Goal: Information Seeking & Learning: Find specific fact

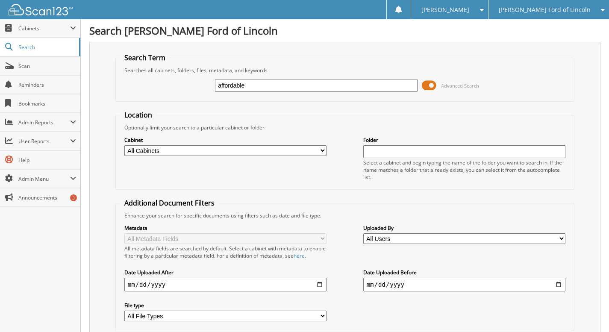
type input "affordable"
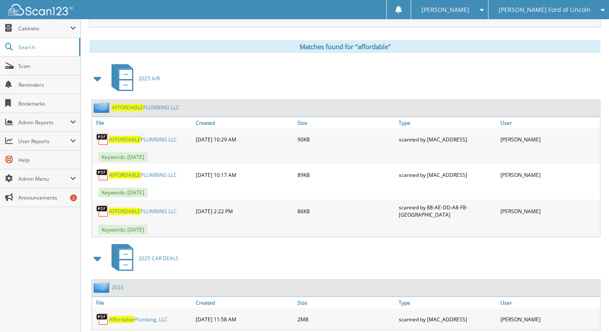
scroll to position [422, 0]
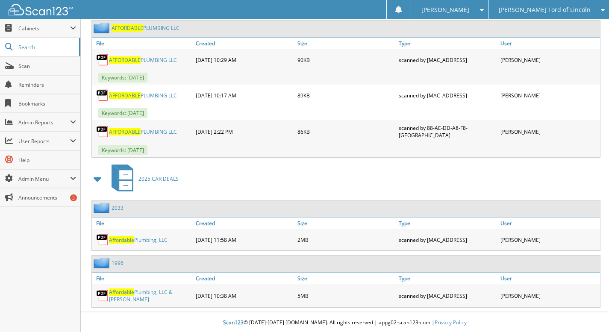
click at [131, 237] on span "Affordable" at bounding box center [121, 239] width 25 height 7
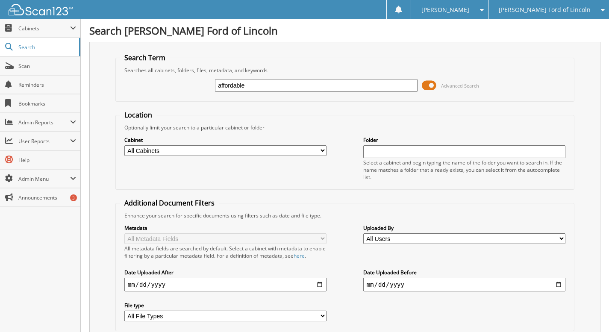
type input "affordable"
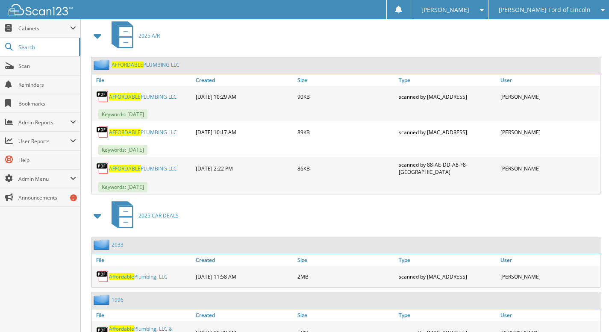
scroll to position [422, 0]
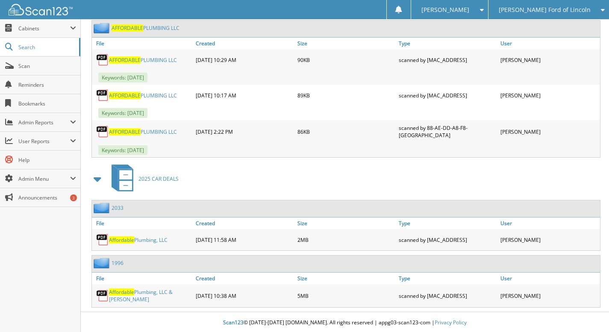
click at [116, 262] on link "1996" at bounding box center [118, 263] width 12 height 7
